Goal: Information Seeking & Learning: Understand process/instructions

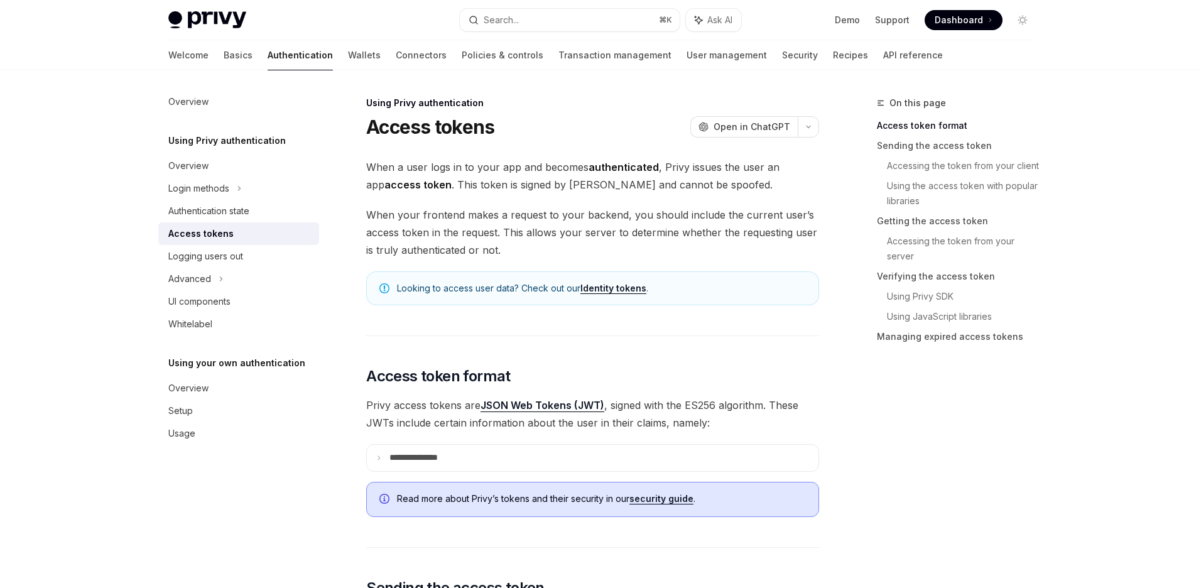
scroll to position [159, 0]
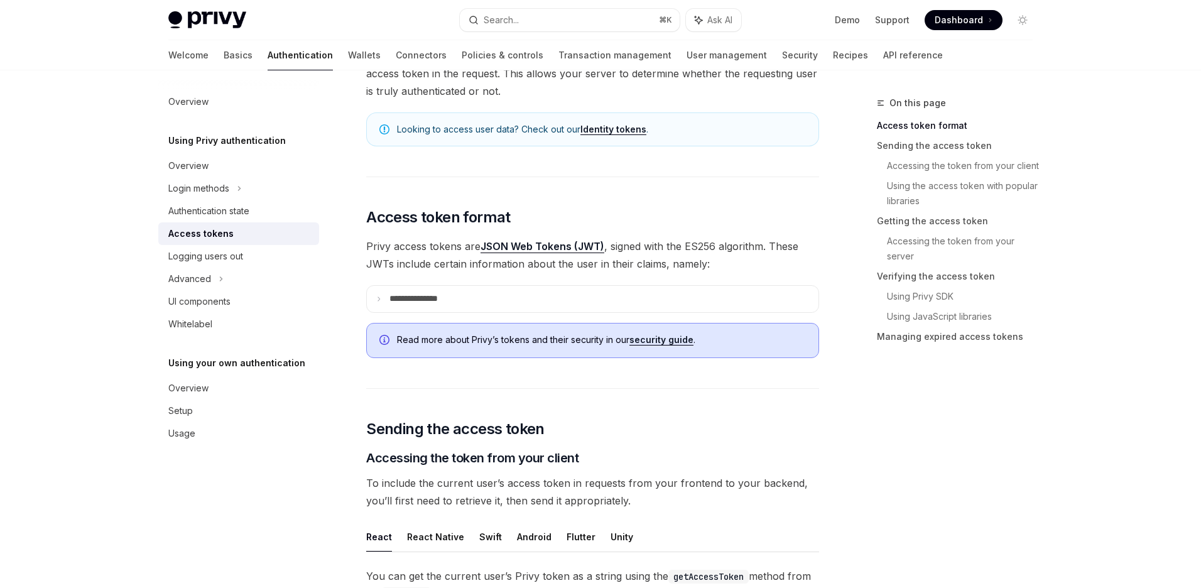
click at [762, 244] on span "Privy access tokens are JSON Web Tokens (JWT) , signed with the ES256 algorithm…" at bounding box center [592, 254] width 453 height 35
click at [650, 286] on summary "**********" at bounding box center [593, 299] width 452 height 26
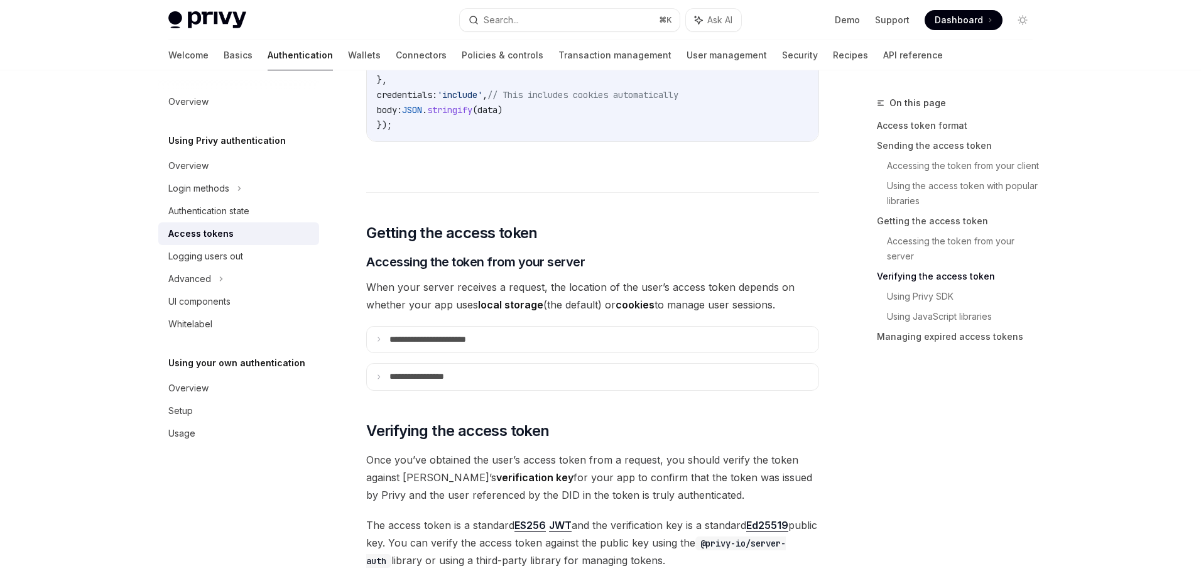
scroll to position [1879, 0]
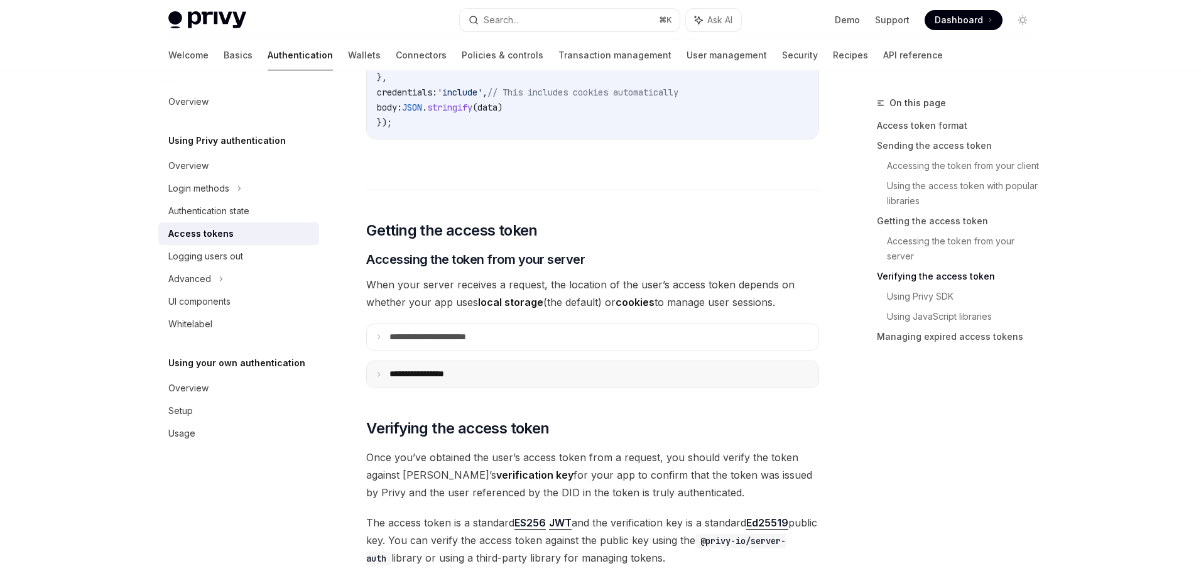
click at [539, 379] on summary "**********" at bounding box center [593, 374] width 452 height 26
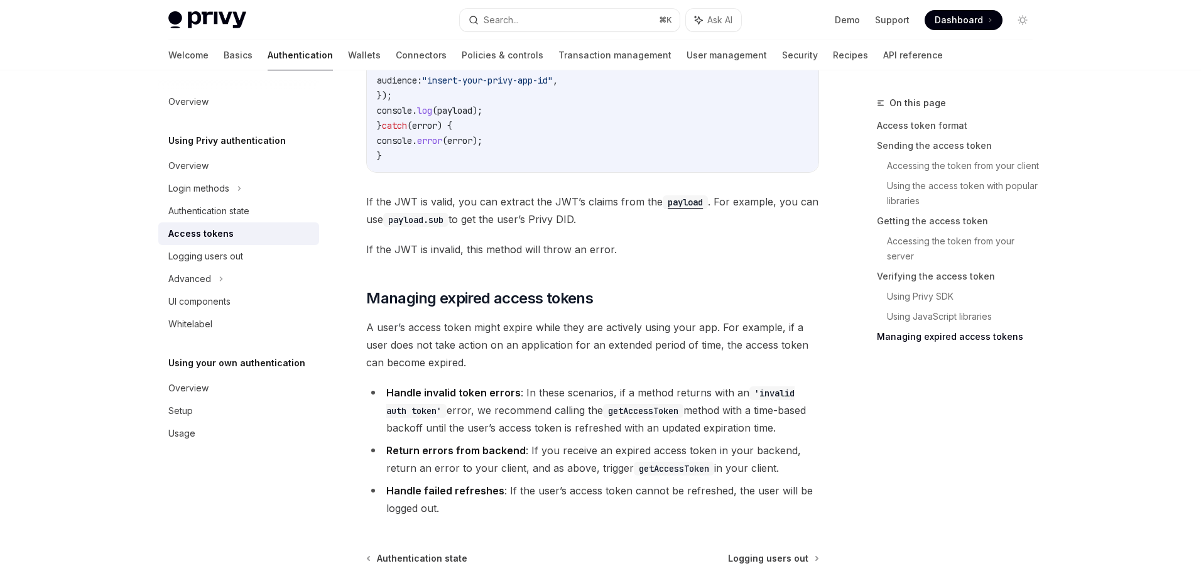
scroll to position [3925, 0]
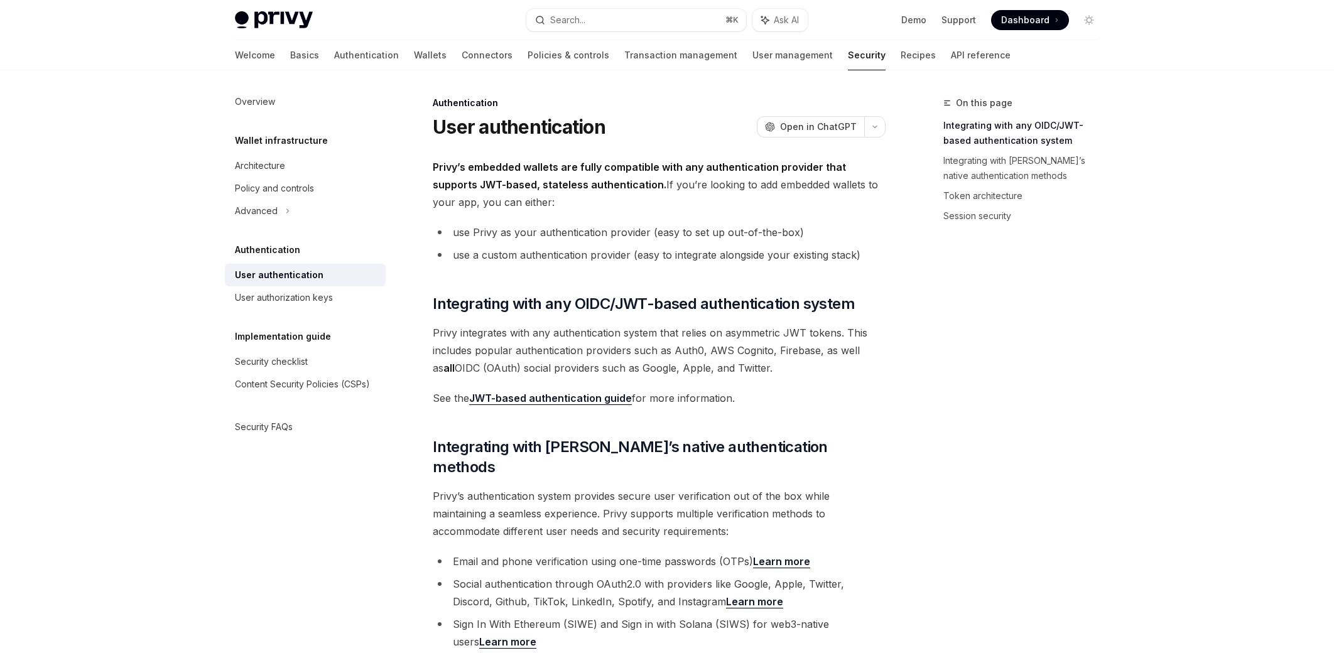
type textarea "*"
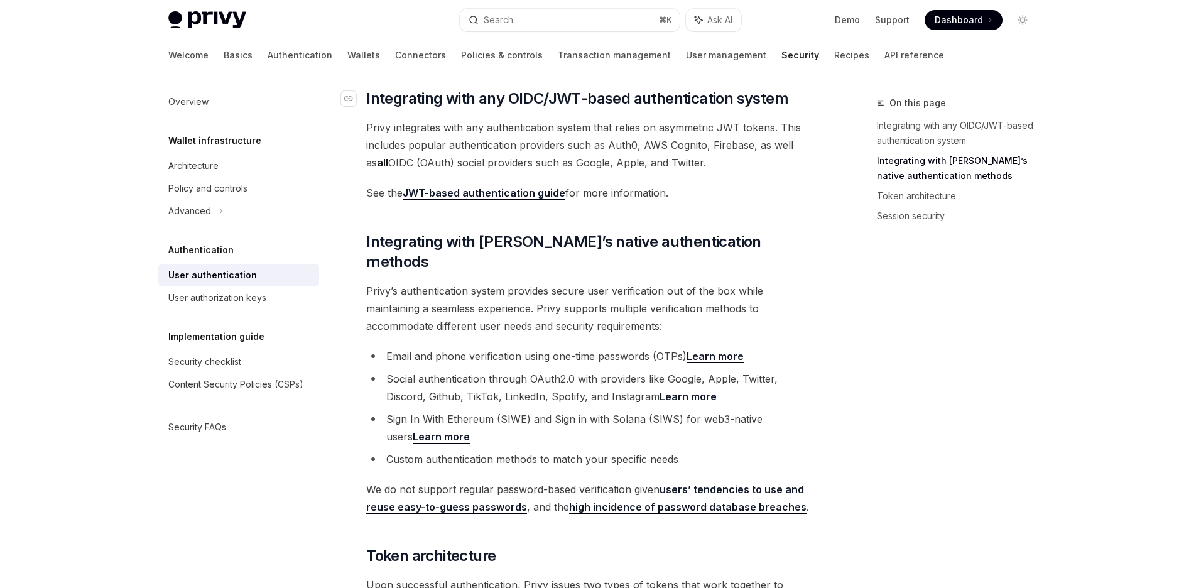
scroll to position [440, 0]
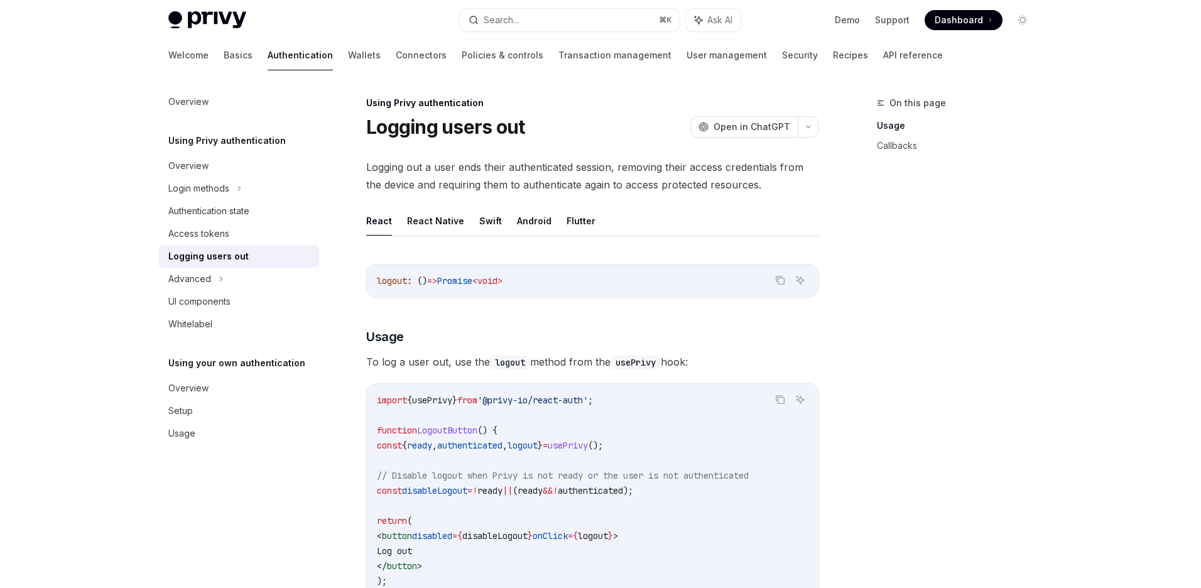
scroll to position [205, 0]
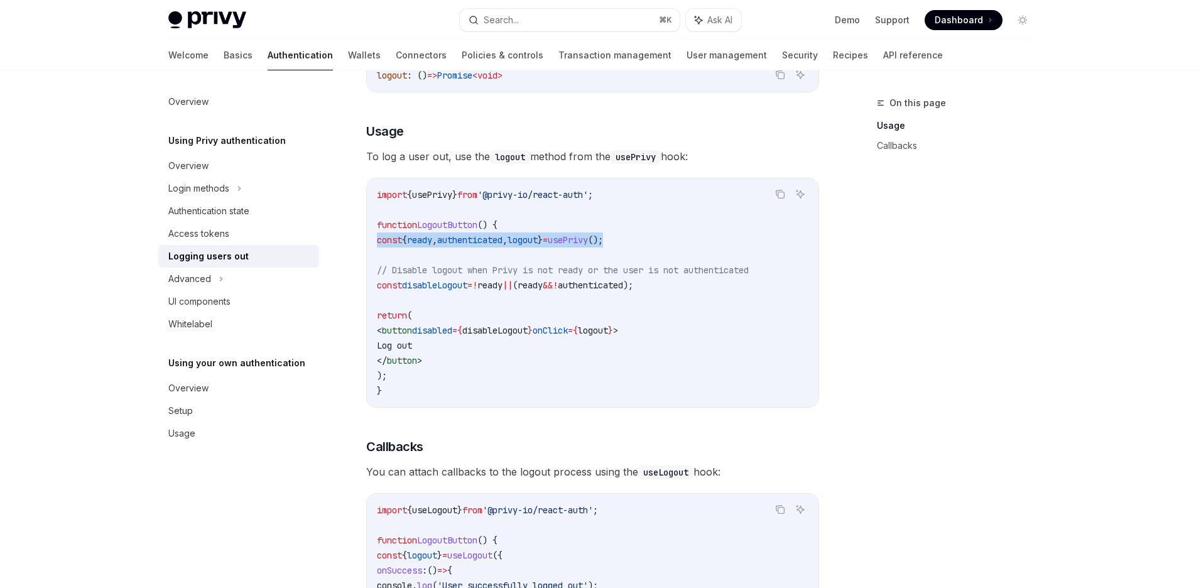
drag, startPoint x: 685, startPoint y: 244, endPoint x: 348, endPoint y: 242, distance: 336.7
click at [348, 242] on div "Using Privy authentication Logging users out OpenAI Open in ChatGPT OpenAI Open…" at bounding box center [475, 417] width 694 height 1055
copy span "const { ready , authenticated , logout } = usePrivy ();"
